Goal: Transaction & Acquisition: Book appointment/travel/reservation

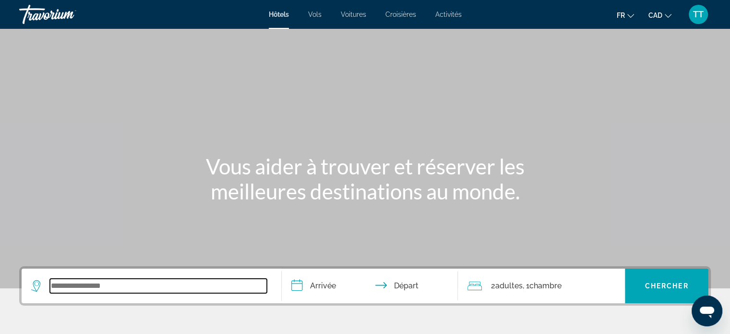
click at [136, 286] on input "Search widget" at bounding box center [158, 285] width 217 height 14
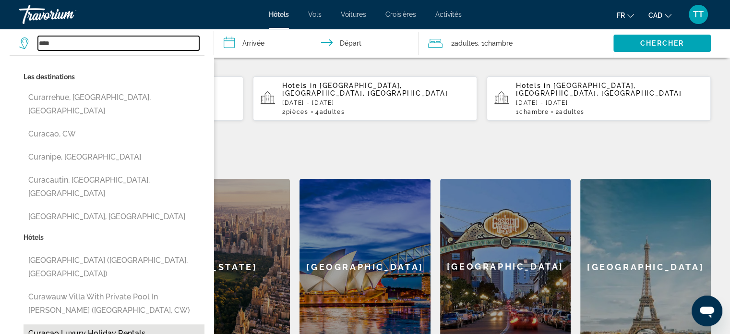
scroll to position [330, 0]
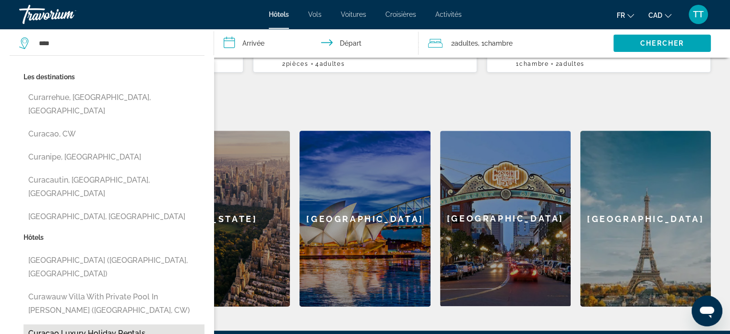
click at [151, 324] on button "Curacao Luxury Holiday Rentals ([GEOGRAPHIC_DATA], CW)" at bounding box center [114, 340] width 181 height 32
type input "**********"
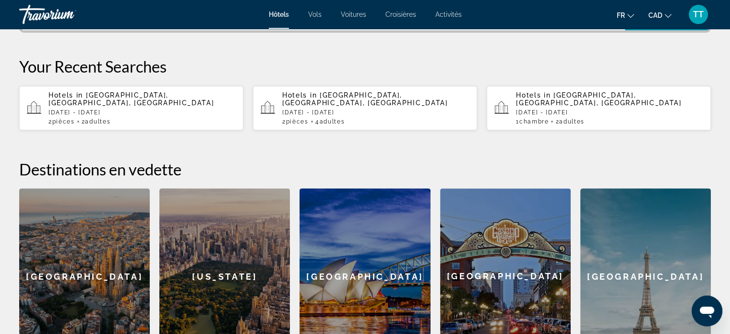
scroll to position [196, 0]
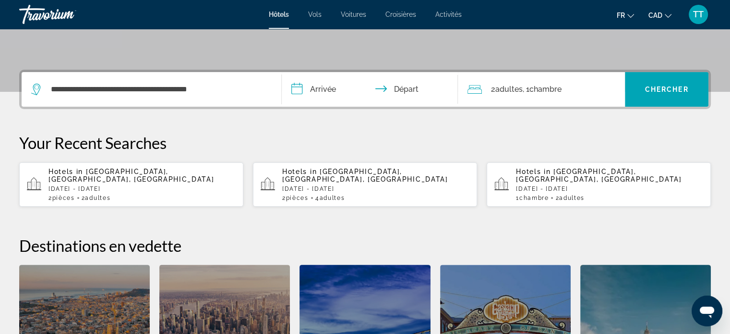
drag, startPoint x: 306, startPoint y: 88, endPoint x: 318, endPoint y: 90, distance: 11.6
click at [306, 88] on input "**********" at bounding box center [372, 90] width 180 height 37
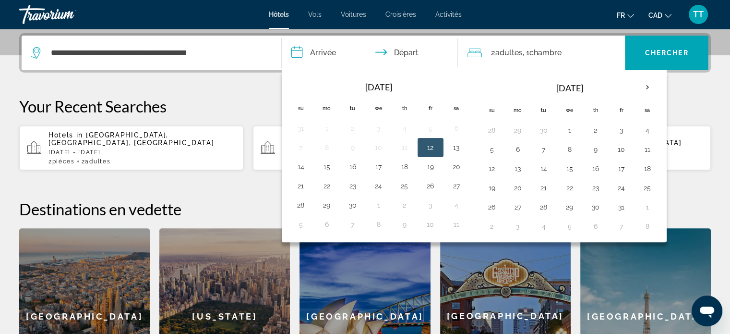
scroll to position [234, 0]
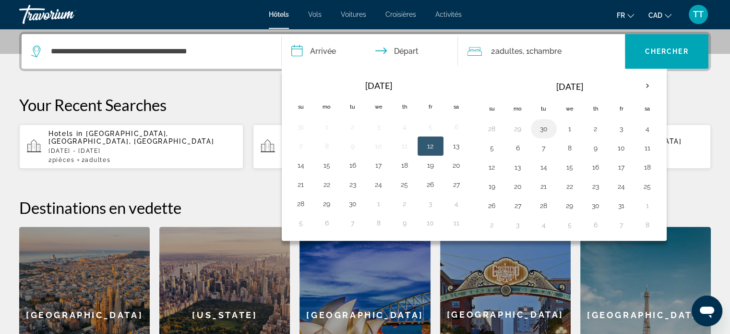
click at [543, 126] on button "30" at bounding box center [543, 128] width 15 height 13
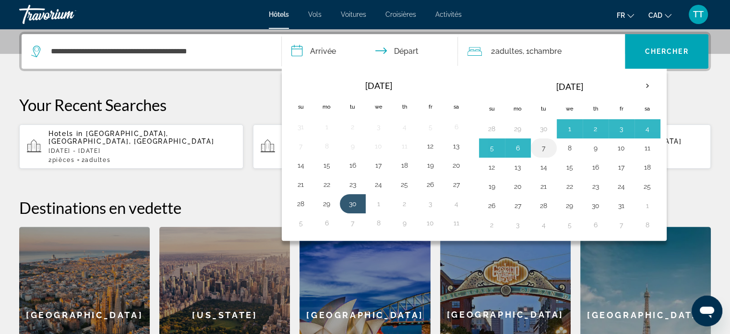
click at [543, 146] on button "7" at bounding box center [543, 147] width 15 height 13
type input "**********"
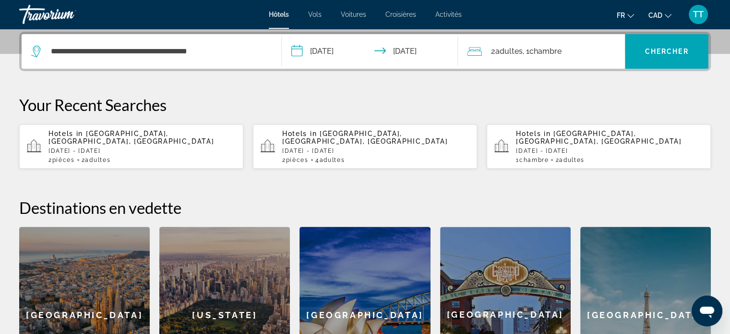
click at [534, 54] on span "Chambre" at bounding box center [545, 51] width 32 height 9
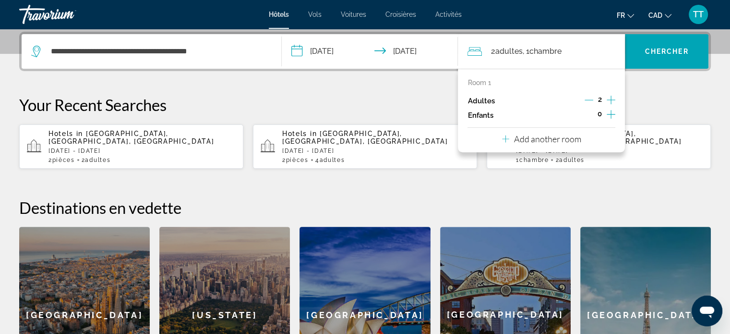
click at [585, 99] on icon "Decrement adults" at bounding box center [588, 99] width 9 height 9
click at [612, 113] on icon "Increment children" at bounding box center [611, 114] width 9 height 12
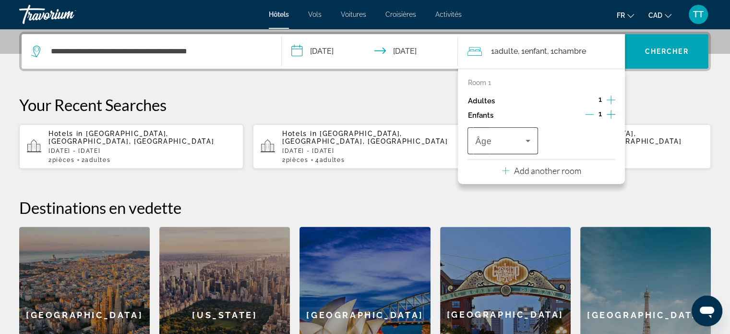
click at [508, 143] on span "Travelers: 1 adult, 1 child" at bounding box center [500, 141] width 50 height 12
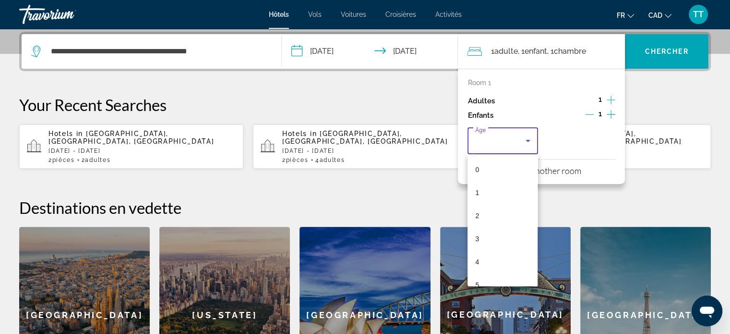
scroll to position [33, 0]
click at [542, 135] on div at bounding box center [365, 167] width 730 height 334
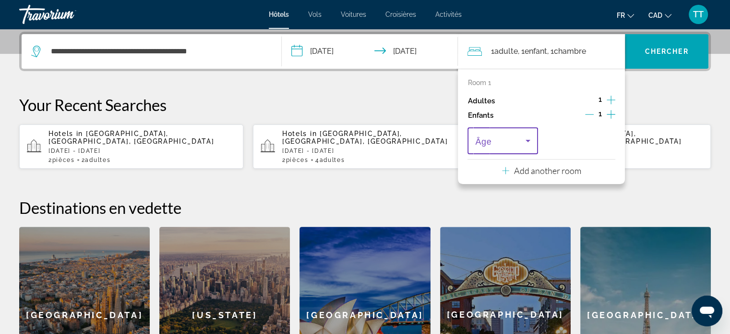
click at [505, 138] on span "Travelers: 1 adult, 1 child" at bounding box center [500, 141] width 50 height 12
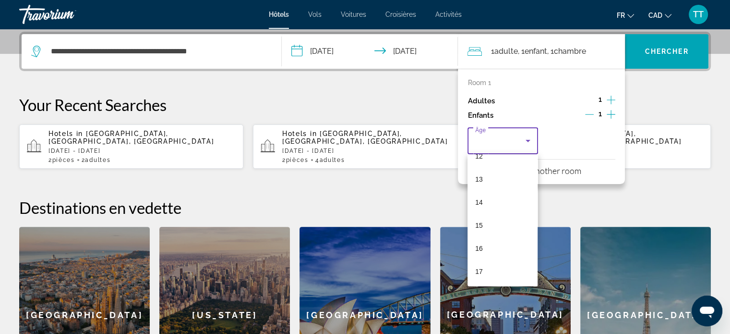
scroll to position [290, 0]
click at [485, 227] on mat-option "15" at bounding box center [502, 225] width 70 height 23
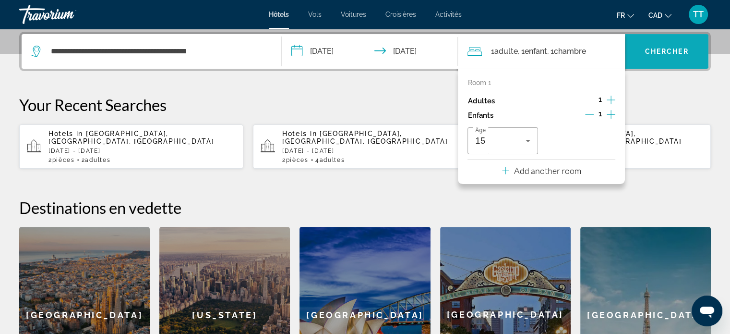
click at [684, 49] on span "Chercher" at bounding box center [667, 52] width 44 height 8
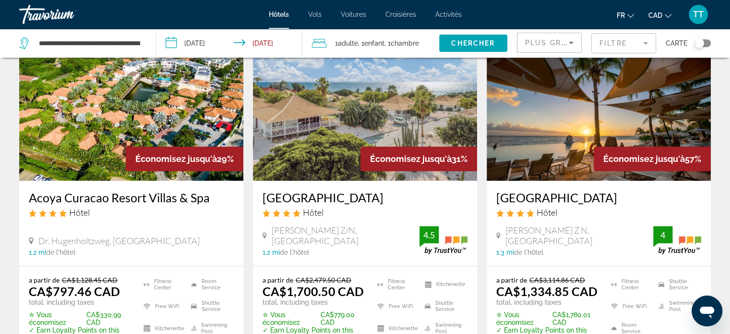
scroll to position [1103, 0]
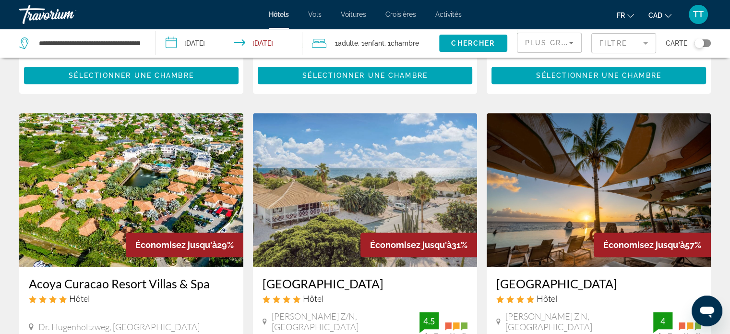
click at [118, 175] on img "Main content" at bounding box center [131, 190] width 224 height 154
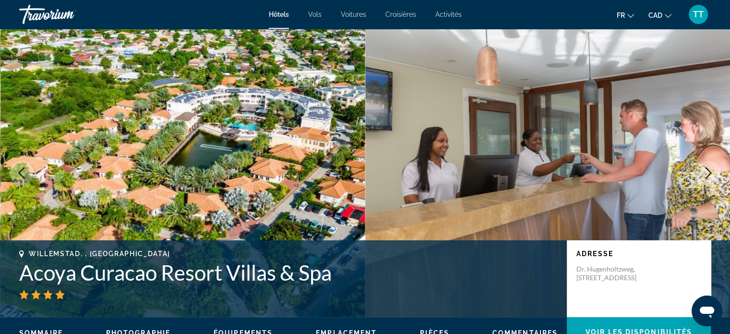
click at [705, 170] on icon "Next image" at bounding box center [709, 173] width 12 height 12
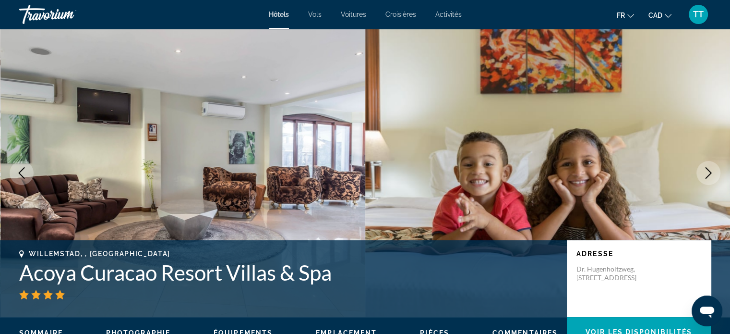
click at [705, 170] on icon "Next image" at bounding box center [709, 173] width 12 height 12
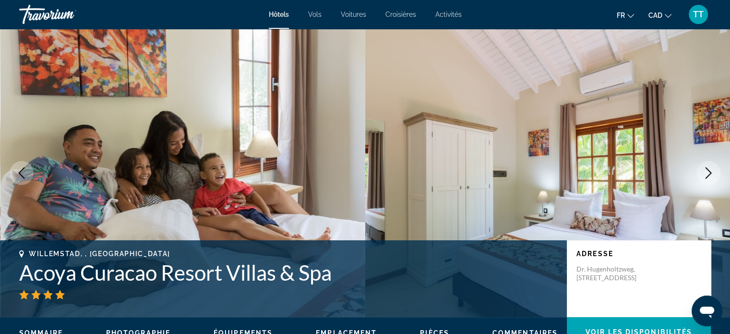
click at [708, 170] on icon "Next image" at bounding box center [708, 173] width 6 height 12
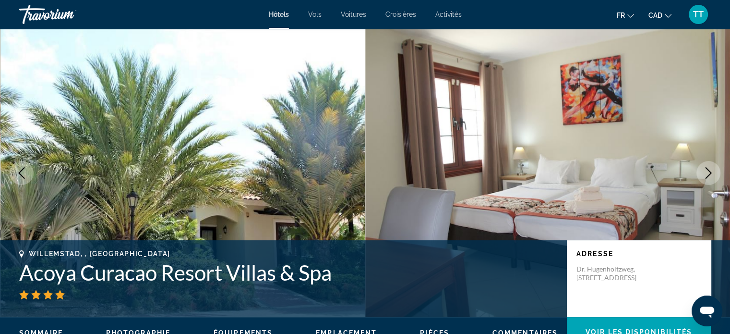
click at [708, 170] on icon "Next image" at bounding box center [708, 173] width 6 height 12
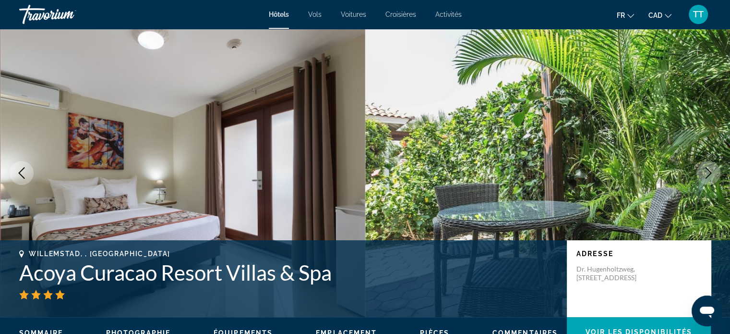
click at [708, 170] on icon "Next image" at bounding box center [708, 173] width 6 height 12
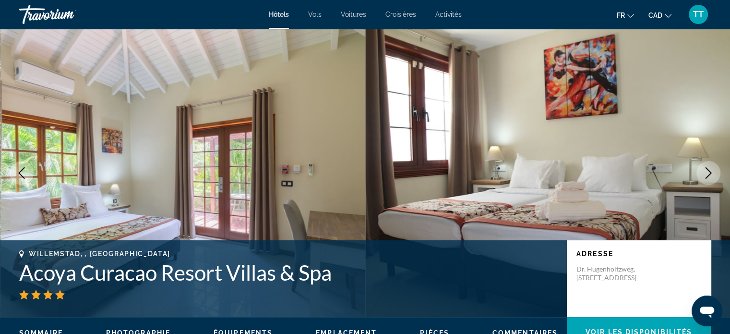
click at [708, 170] on icon "Next image" at bounding box center [708, 173] width 6 height 12
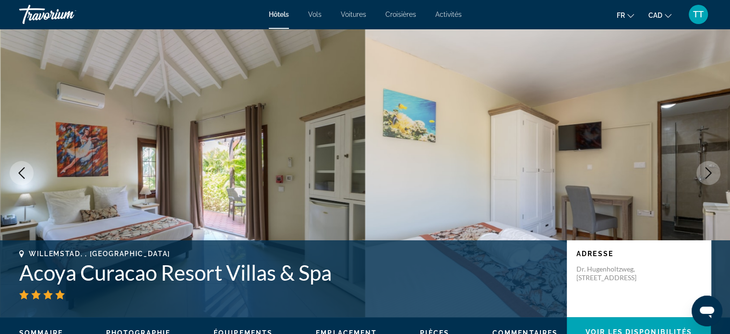
click at [708, 170] on icon "Next image" at bounding box center [708, 173] width 6 height 12
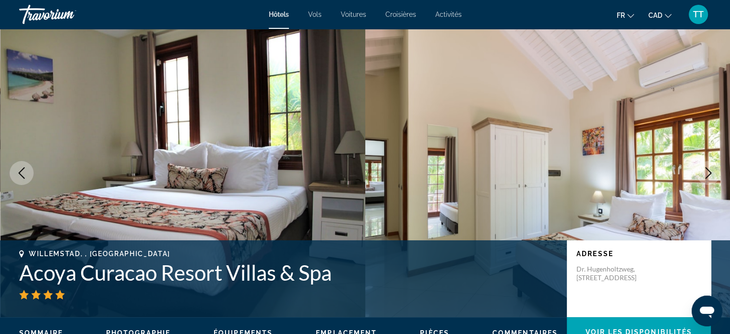
click at [708, 170] on icon "Next image" at bounding box center [708, 173] width 6 height 12
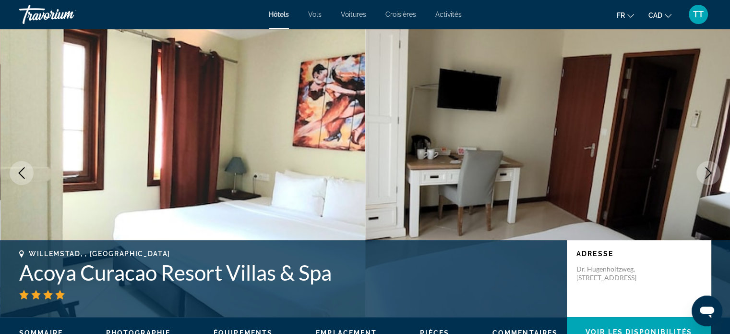
click at [708, 170] on icon "Next image" at bounding box center [708, 173] width 6 height 12
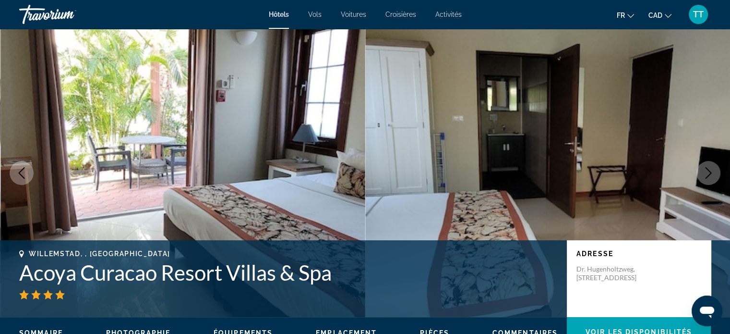
click at [708, 170] on icon "Next image" at bounding box center [708, 173] width 6 height 12
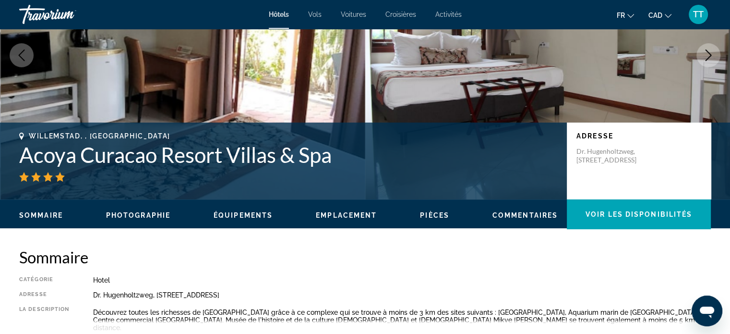
scroll to position [240, 0]
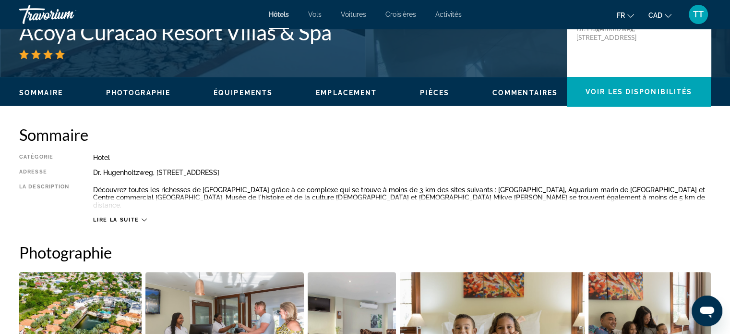
click at [346, 91] on span "Emplacement" at bounding box center [346, 93] width 61 height 8
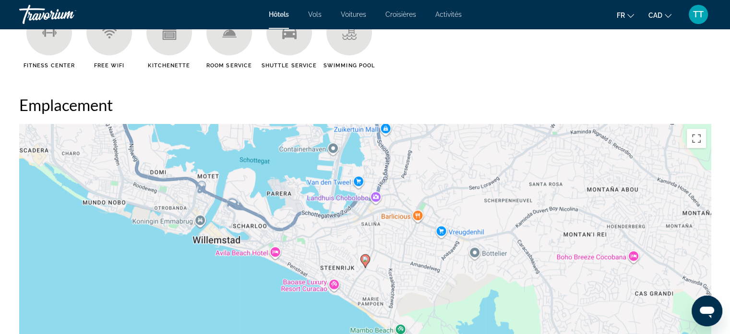
scroll to position [827, 0]
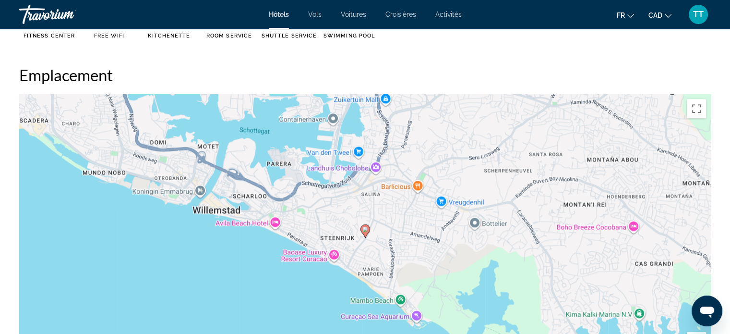
click at [334, 244] on div "Pour activer le glissement du marqueur avec le clavier, appuyez sur Alt+Entrée.…" at bounding box center [365, 238] width 692 height 288
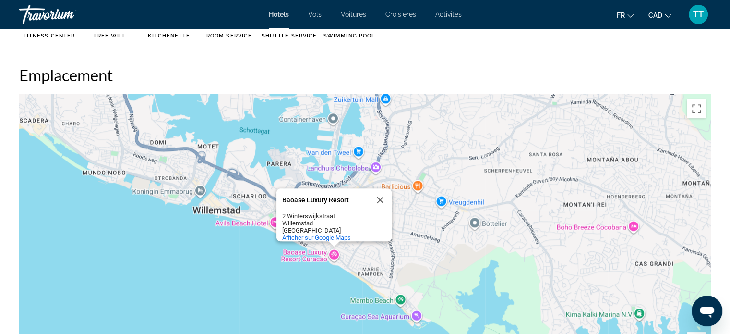
click at [416, 306] on div "Pour activer le glissement du marqueur avec le clavier, appuyez sur Alt+Entrée.…" at bounding box center [365, 238] width 692 height 288
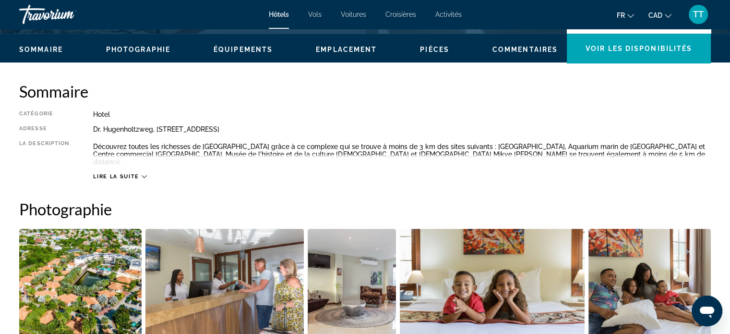
scroll to position [203, 0]
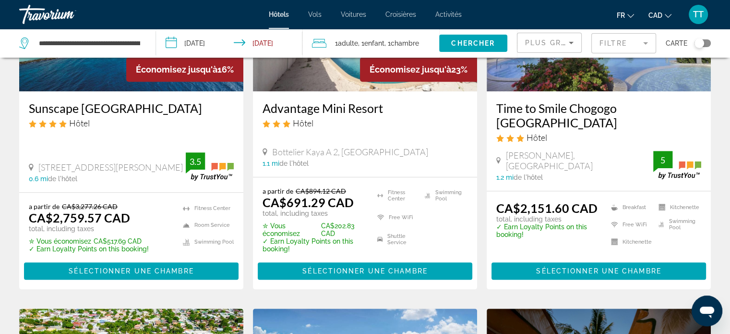
scroll to position [912, 0]
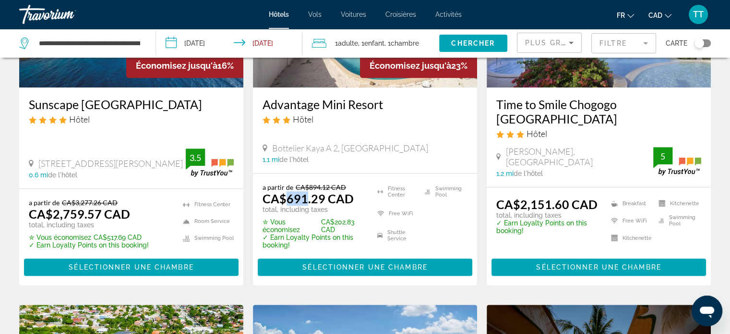
drag, startPoint x: 288, startPoint y: 180, endPoint x: 306, endPoint y: 180, distance: 17.8
click at [306, 191] on ins "CA$691.29 CAD" at bounding box center [307, 198] width 91 height 14
click at [341, 191] on ins "CA$691.29 CAD" at bounding box center [307, 198] width 91 height 14
drag, startPoint x: 351, startPoint y: 182, endPoint x: 286, endPoint y: 184, distance: 64.8
click at [286, 191] on ins "CA$691.29 CAD" at bounding box center [307, 198] width 91 height 14
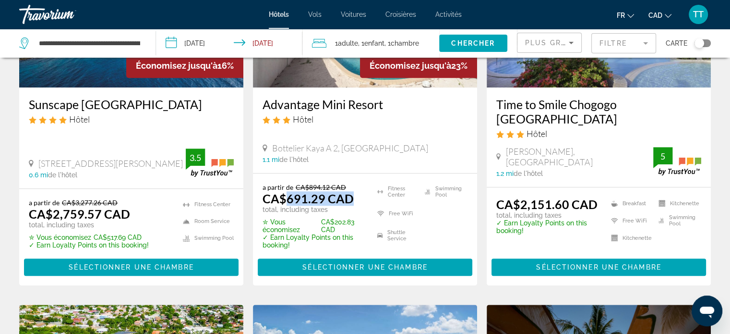
click at [307, 205] on p "total, including taxes" at bounding box center [313, 209] width 103 height 8
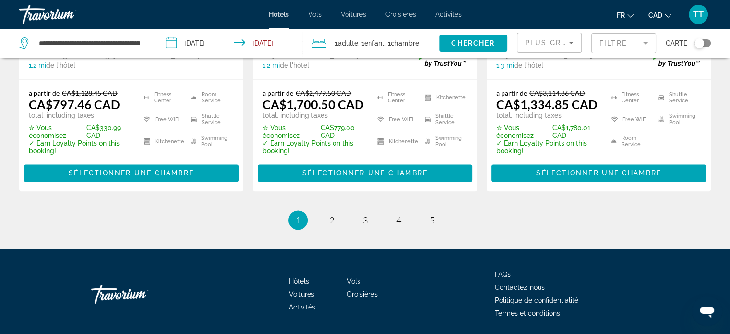
scroll to position [1391, 0]
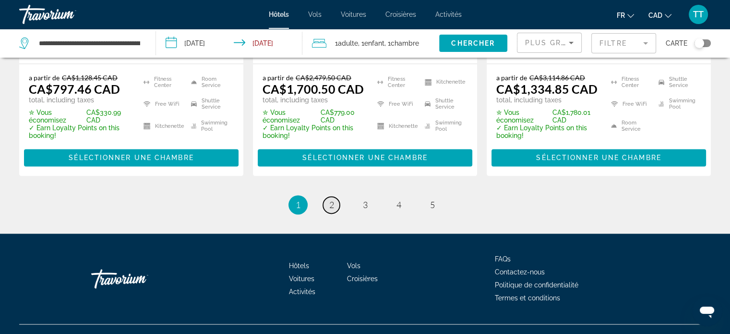
click at [330, 199] on span "2" at bounding box center [331, 204] width 5 height 11
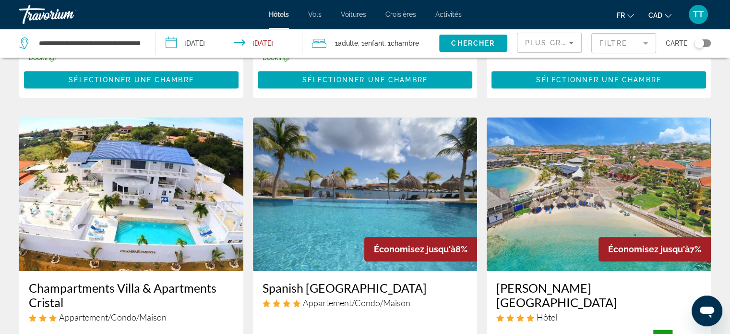
scroll to position [743, 0]
